Goal: Information Seeking & Learning: Learn about a topic

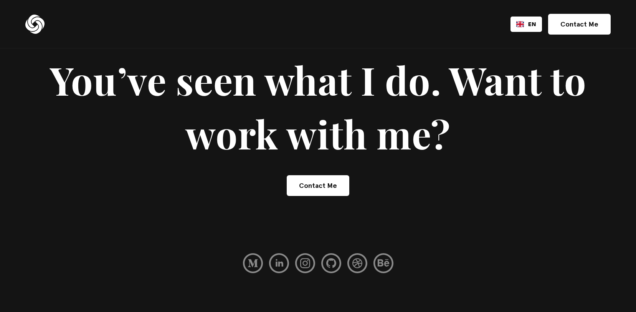
scroll to position [5223, 0]
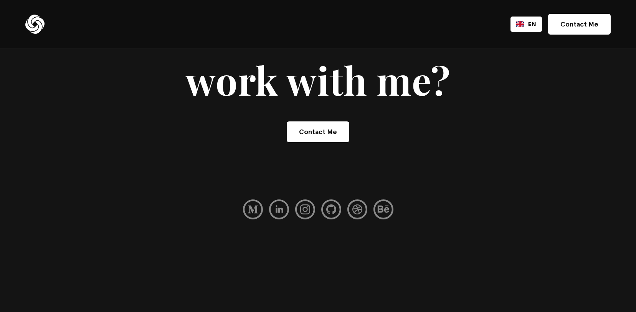
click at [41, 20] on img at bounding box center [34, 24] width 19 height 19
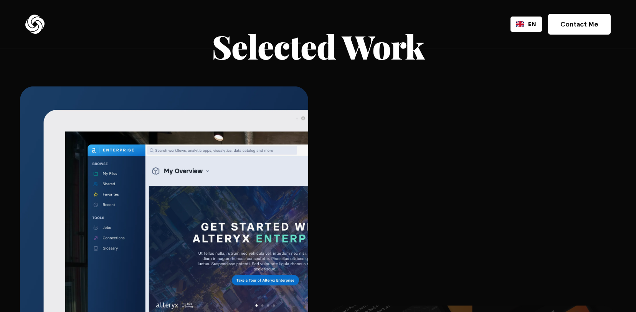
scroll to position [1445, 0]
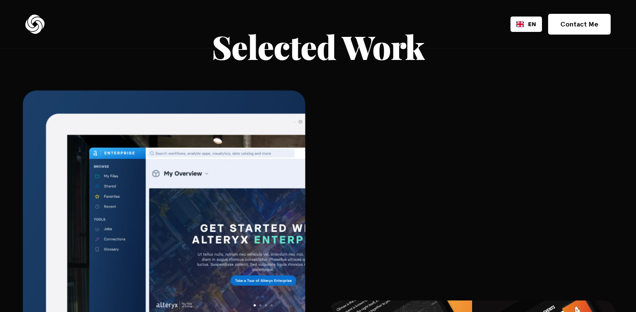
click at [199, 165] on img at bounding box center [164, 288] width 282 height 395
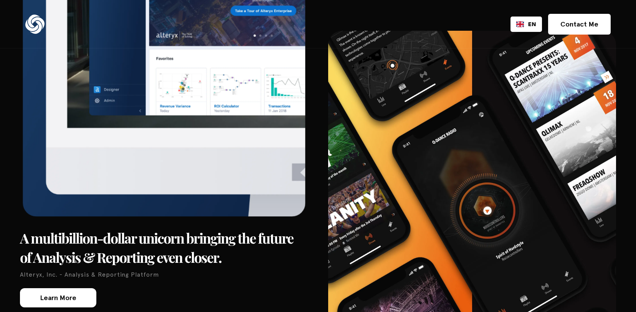
scroll to position [1714, 0]
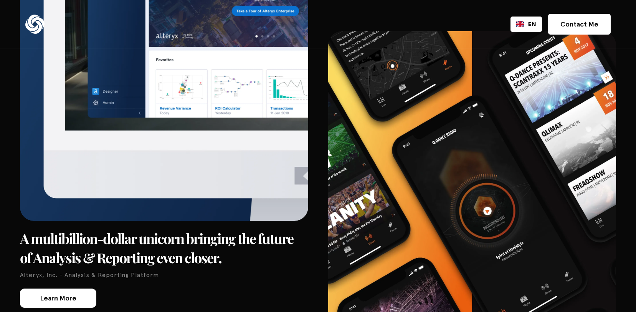
click at [66, 290] on link "Learn More" at bounding box center [58, 297] width 76 height 19
